Goal: Register for event/course

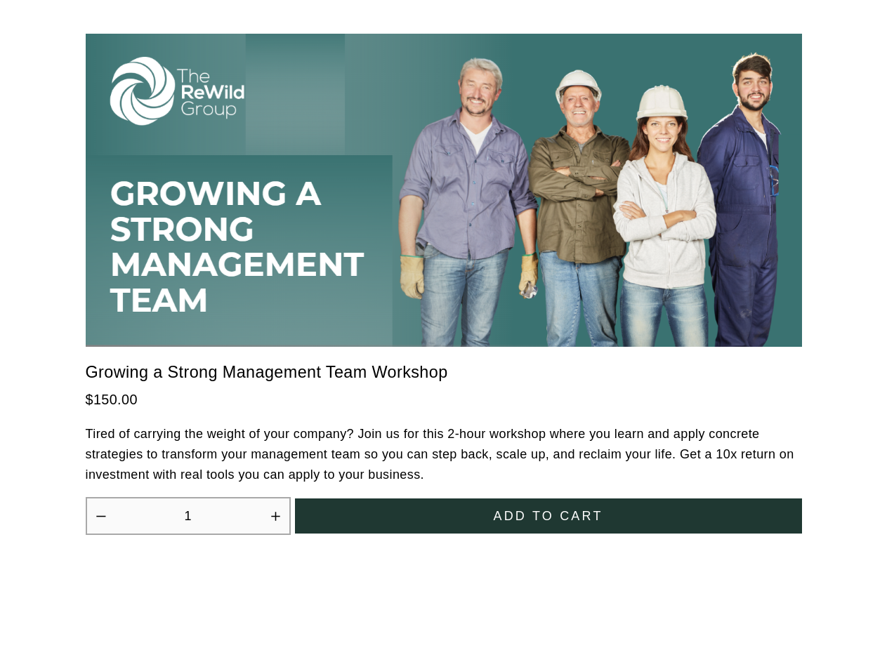
scroll to position [3884, 0]
